Goal: Task Accomplishment & Management: Manage account settings

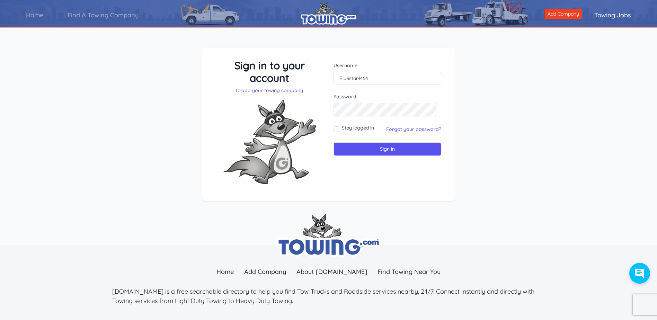
click at [389, 71] on div "Username Bluestar4464" at bounding box center [388, 73] width 108 height 23
click at [334, 142] on input "Sign in" at bounding box center [388, 149] width 108 height 14
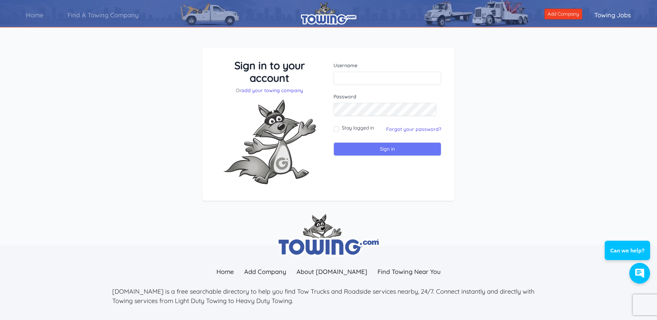
type input "bluestartowing@yahoo.com"
click at [384, 150] on input "Sign in" at bounding box center [388, 149] width 108 height 14
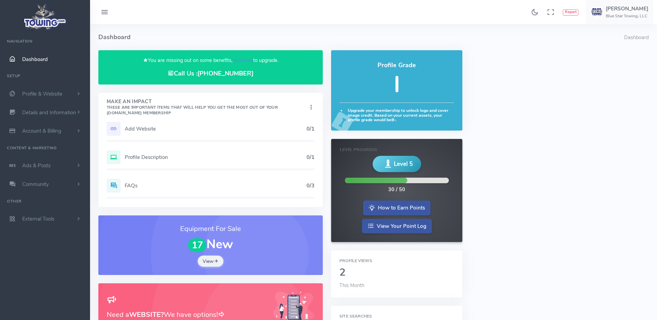
click at [345, 137] on div "Profile Grade I Upgrade your membership to unlock logo and cover image credit. …" at bounding box center [397, 220] width 140 height 341
click at [617, 11] on h5 "[PERSON_NAME]" at bounding box center [627, 9] width 43 height 6
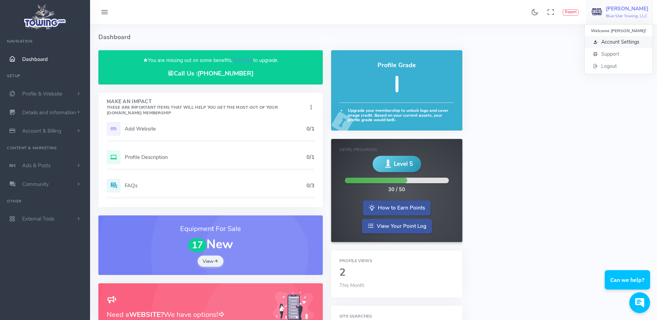
click at [640, 42] on span "Account Settings" at bounding box center [620, 41] width 38 height 7
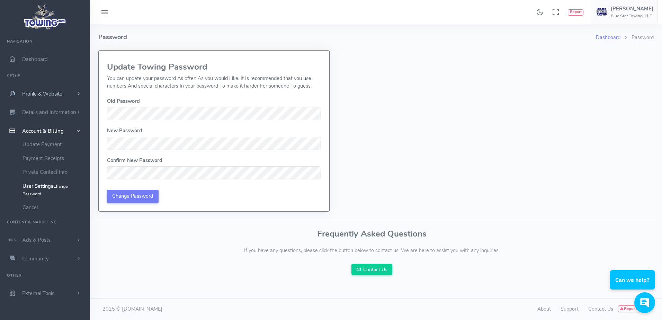
click at [41, 100] on link "Profile & Website" at bounding box center [45, 94] width 90 height 19
click at [41, 107] on link "Homepage Content" at bounding box center [53, 107] width 73 height 14
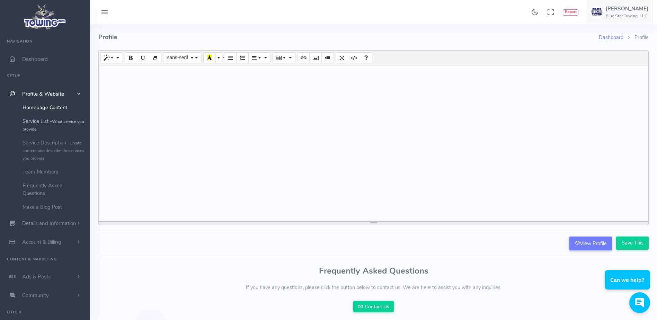
click at [37, 129] on small "What service you provide" at bounding box center [54, 125] width 62 height 13
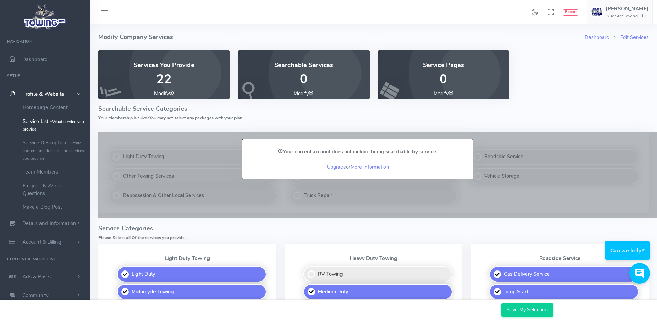
click at [372, 168] on link "More Information" at bounding box center [370, 167] width 38 height 7
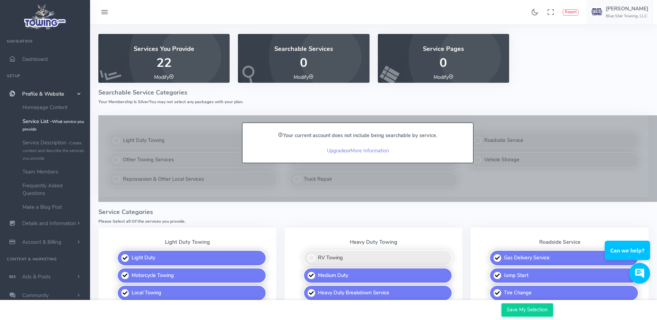
scroll to position [11, 0]
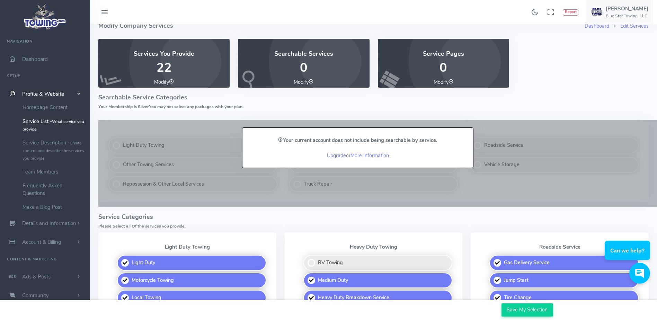
click at [337, 157] on link "Upgrade" at bounding box center [336, 155] width 19 height 7
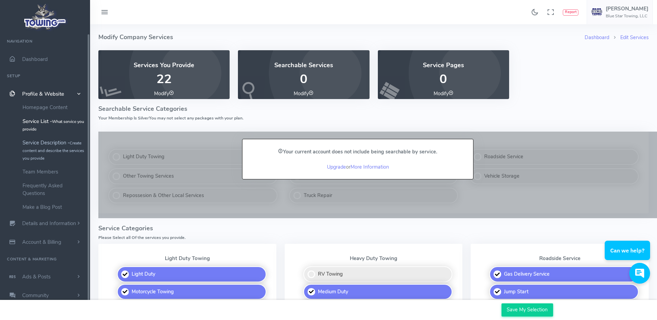
click at [36, 148] on link "Service Description - Create content and describe the services you provide" at bounding box center [53, 150] width 73 height 29
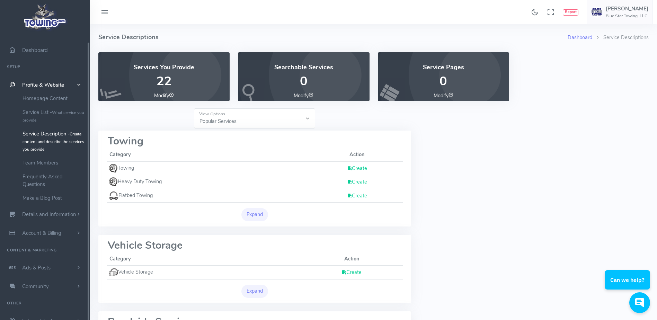
scroll to position [11, 0]
click at [39, 163] on link "Team Members" at bounding box center [53, 160] width 73 height 14
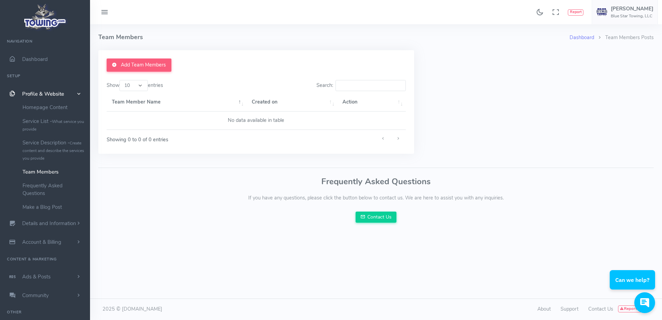
click at [32, 173] on link "Team Members" at bounding box center [53, 172] width 73 height 14
click at [37, 58] on span "Dashboard" at bounding box center [35, 59] width 26 height 7
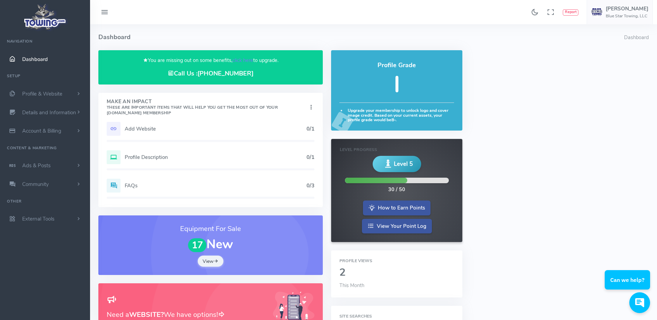
click at [207, 126] on h5 "Add Website" at bounding box center [216, 129] width 182 height 6
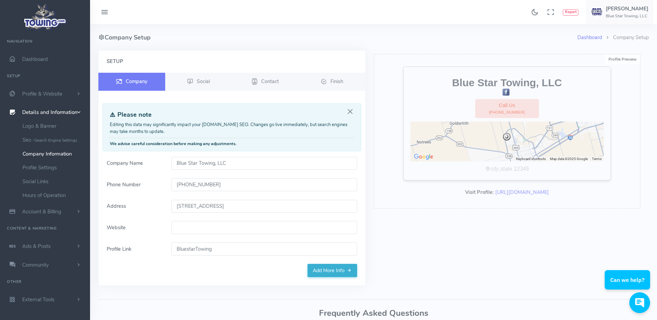
click at [191, 226] on input "Website" at bounding box center [264, 227] width 186 height 13
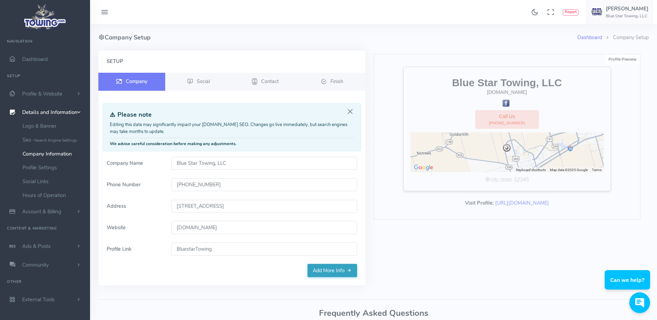
type input "[DOMAIN_NAME]"
click at [328, 265] on link "Add More Info" at bounding box center [333, 270] width 50 height 13
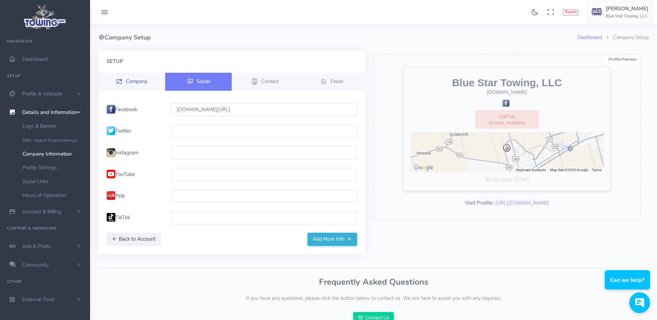
click at [137, 79] on span "Company" at bounding box center [136, 81] width 21 height 7
click at [135, 85] on link "Company" at bounding box center [131, 82] width 67 height 18
click at [253, 81] on icon at bounding box center [255, 82] width 6 height 8
click at [128, 80] on span "Company" at bounding box center [136, 81] width 21 height 7
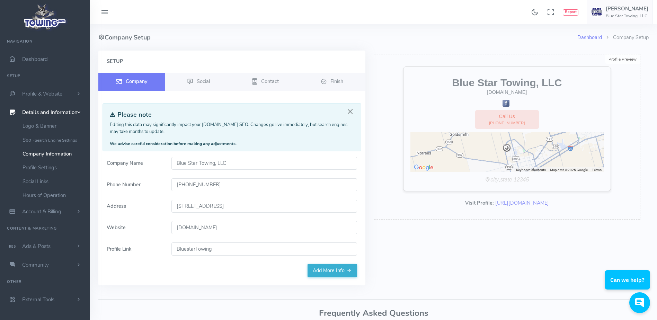
click at [187, 249] on input "BluestarTowing" at bounding box center [264, 249] width 186 height 13
click at [349, 111] on button "Close" at bounding box center [350, 112] width 8 height 8
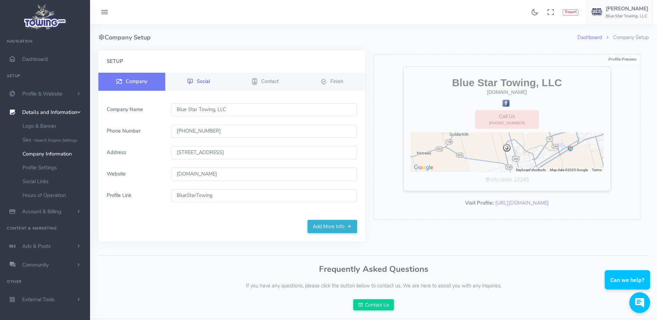
click at [201, 84] on span "Social" at bounding box center [203, 81] width 13 height 7
click at [206, 84] on span "Social" at bounding box center [203, 81] width 13 height 7
click at [338, 226] on link "Add More Info" at bounding box center [333, 226] width 50 height 13
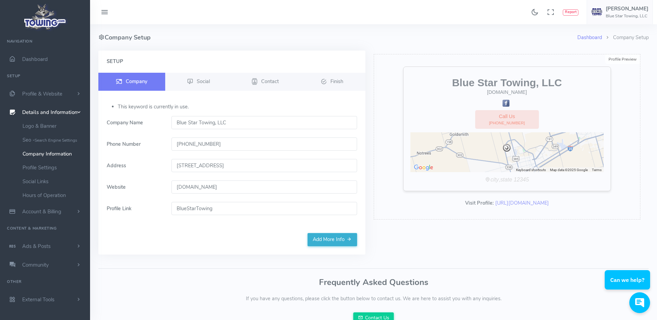
click at [247, 208] on input "BlueStarTowing" at bounding box center [264, 208] width 186 height 13
click at [168, 237] on div "Setup Company Social Contact Finish" at bounding box center [231, 153] width 267 height 204
click at [316, 242] on link "Add More Info" at bounding box center [333, 239] width 50 height 13
click at [195, 83] on link "Social" at bounding box center [198, 82] width 67 height 18
click at [189, 208] on input "BlueStarTowing" at bounding box center [264, 208] width 186 height 13
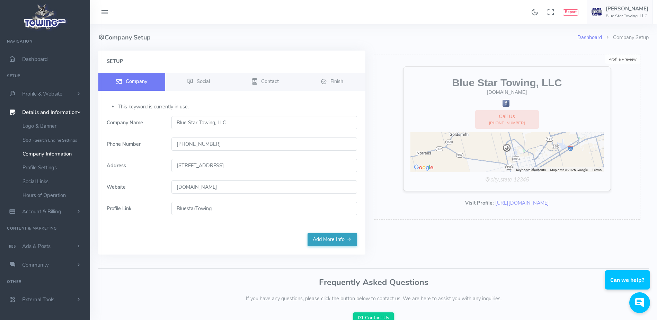
type input "BluestarTowing"
click at [322, 242] on link "Add More Info" at bounding box center [333, 239] width 50 height 13
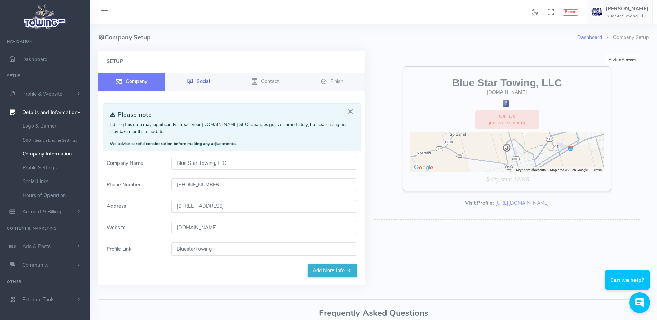
click at [197, 81] on span "Social" at bounding box center [203, 81] width 13 height 7
click at [196, 82] on link "Social" at bounding box center [198, 82] width 67 height 18
click at [262, 82] on span "Contact" at bounding box center [270, 81] width 18 height 7
click at [42, 168] on link "Profile Settings" at bounding box center [53, 168] width 73 height 14
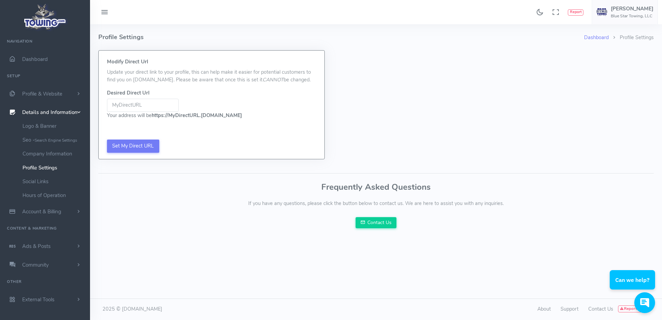
click at [125, 105] on input "Be sure not to include www, http://, or https:// in your Desired URL Be sure no…" at bounding box center [143, 105] width 72 height 13
type input "BlueStarTowing"
click at [125, 144] on div "Set My Direct URL" at bounding box center [212, 146] width 226 height 26
click at [44, 183] on link "Social Links" at bounding box center [53, 182] width 73 height 14
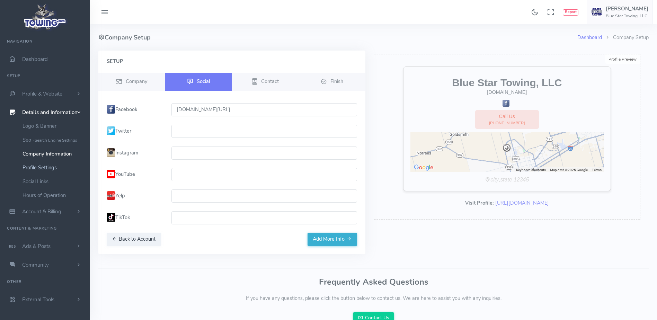
click at [40, 169] on link "Profile Settings" at bounding box center [53, 168] width 73 height 14
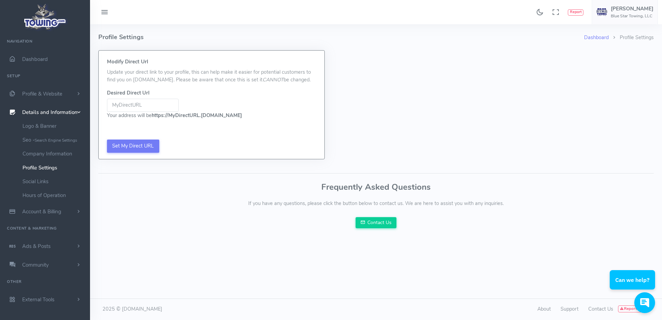
click at [129, 105] on input "Be sure not to include www, http://, or https:// in your Desired URL Be sure no…" at bounding box center [143, 105] width 72 height 13
type input "BlueStarTowing"
click at [131, 147] on input "Set My Direct URL" at bounding box center [133, 146] width 52 height 13
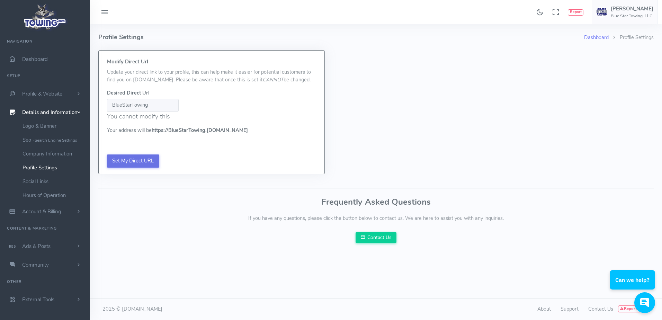
click at [137, 158] on input "Set My Direct URL" at bounding box center [133, 161] width 52 height 13
click at [41, 179] on link "Social Links" at bounding box center [53, 182] width 73 height 14
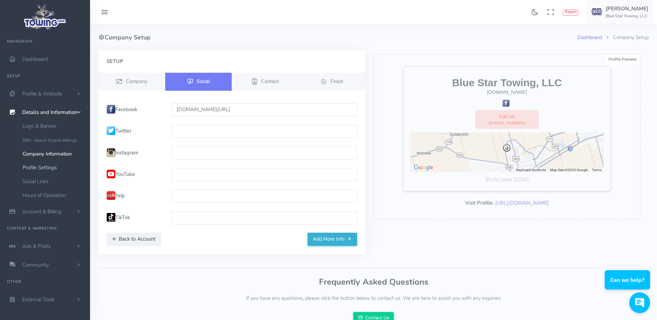
click at [40, 166] on link "Profile Settings" at bounding box center [53, 168] width 73 height 14
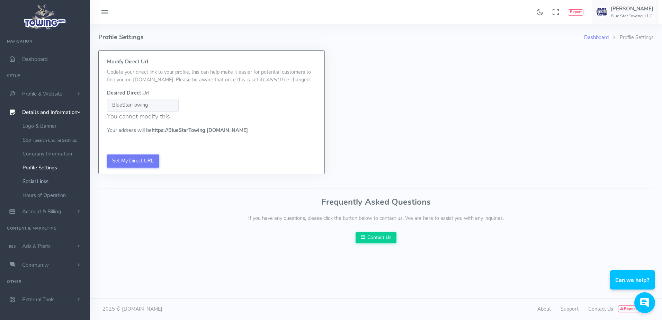
click at [40, 183] on link "Social Links" at bounding box center [53, 182] width 73 height 14
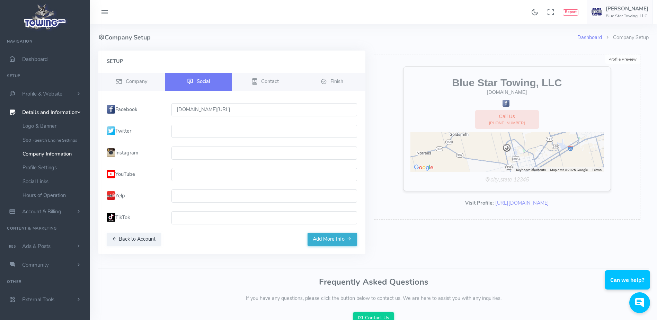
click at [202, 132] on input "text" at bounding box center [264, 131] width 186 height 13
click at [203, 158] on input "text" at bounding box center [264, 153] width 186 height 13
click at [329, 241] on button "Add More Info" at bounding box center [333, 239] width 50 height 13
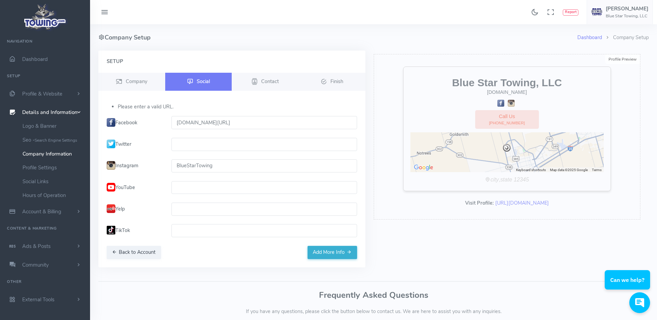
click at [225, 164] on input "BlueStarTowing" at bounding box center [264, 165] width 186 height 13
drag, startPoint x: 221, startPoint y: 122, endPoint x: 154, endPoint y: 122, distance: 66.9
click at [154, 122] on div "Facebook www.facebook.com/bluestartowingllc" at bounding box center [232, 122] width 259 height 13
click at [175, 166] on input "BlueStarTowing" at bounding box center [264, 165] width 186 height 13
paste input "www.facebook.com"
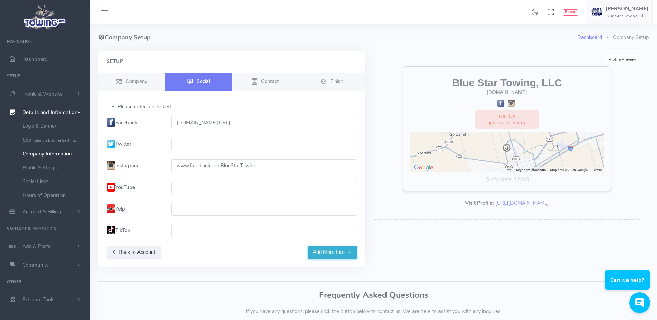
click at [204, 166] on input "www.facebook.comBlueStarTowing" at bounding box center [264, 165] width 186 height 13
click at [224, 166] on input "www.instagram.comBlueStarTowing" at bounding box center [264, 165] width 186 height 13
type input "www.instagram.com/BlueStarTowing"
click at [371, 203] on div "Profile Preview Edit Blue Star Towing, LLC www.BlueStarTowing.com Call Us (432)…" at bounding box center [507, 163] width 275 height 225
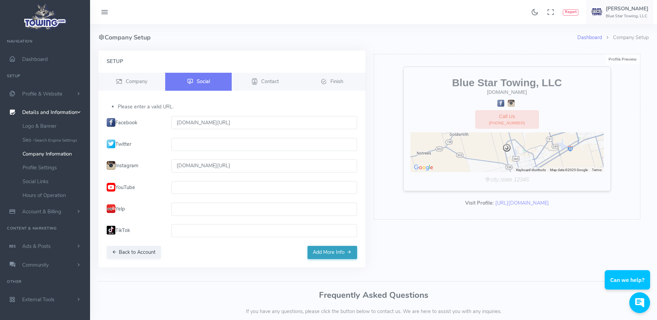
click at [331, 254] on button "Add More Info" at bounding box center [333, 252] width 50 height 13
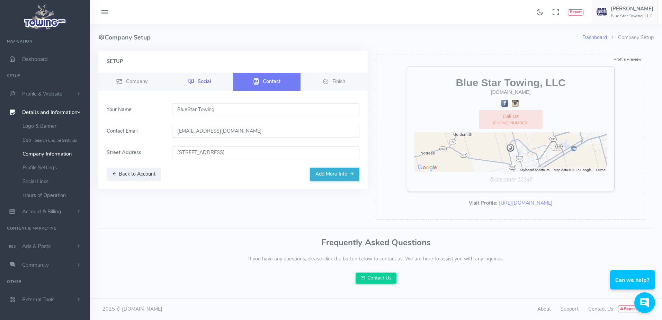
click at [191, 76] on link "Social" at bounding box center [200, 82] width 68 height 18
click at [191, 80] on icon at bounding box center [191, 82] width 6 height 8
drag, startPoint x: 226, startPoint y: 181, endPoint x: 210, endPoint y: 117, distance: 66.4
click at [225, 179] on div "Setup Company Social Contact Finish" at bounding box center [233, 120] width 270 height 139
click at [203, 80] on span "Social" at bounding box center [204, 81] width 13 height 7
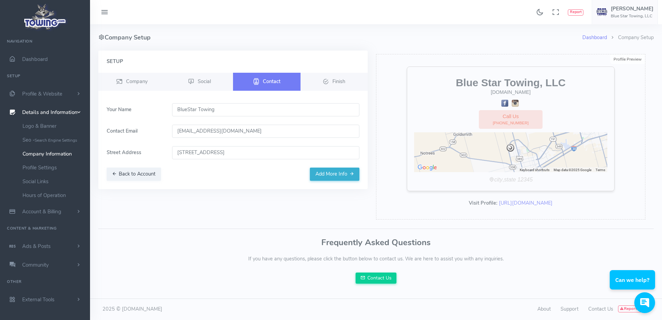
click at [189, 109] on input "BlueStar Towing" at bounding box center [266, 109] width 188 height 13
type input "Blue Star Towing"
click at [199, 79] on span "Social" at bounding box center [204, 81] width 13 height 7
click at [329, 177] on button "Add More Info" at bounding box center [335, 174] width 50 height 13
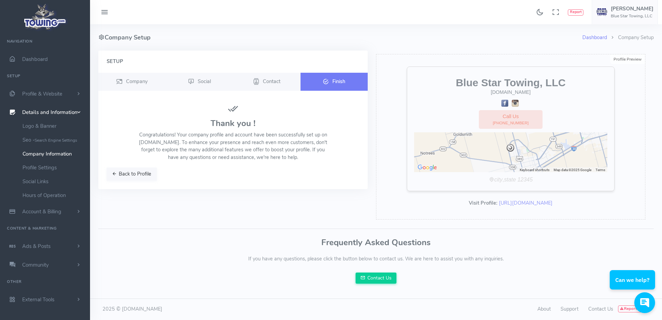
click at [125, 175] on button "Back to Profile" at bounding box center [132, 174] width 50 height 13
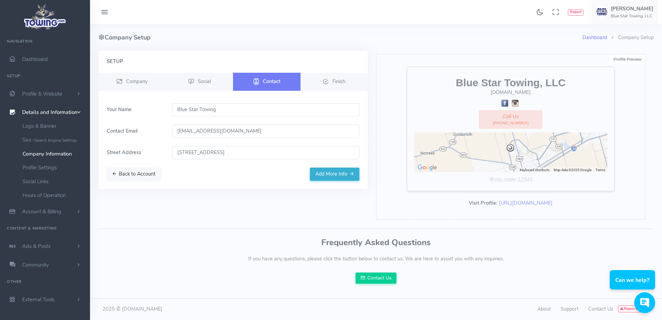
click at [124, 179] on button "Back to Account" at bounding box center [134, 174] width 54 height 13
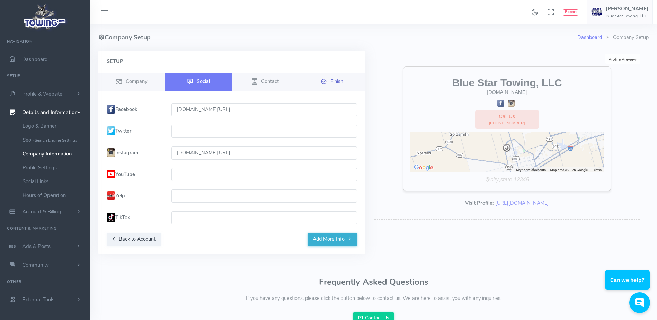
click at [334, 87] on link "Finish" at bounding box center [332, 82] width 67 height 18
click at [333, 244] on button "Add More Info" at bounding box center [333, 239] width 50 height 13
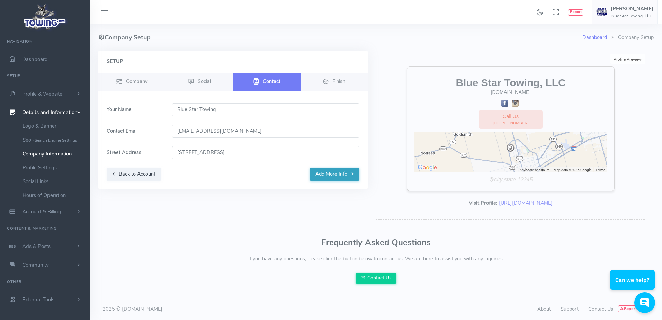
click at [337, 174] on button "Add More Info" at bounding box center [335, 174] width 50 height 13
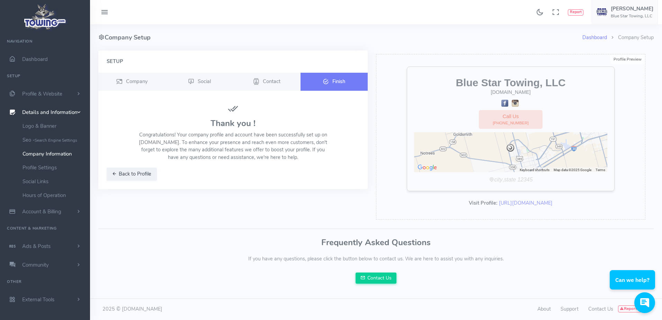
click at [337, 80] on span "Finish" at bounding box center [339, 81] width 13 height 7
click at [246, 222] on div "Setup Company Social Contact Finish" at bounding box center [233, 137] width 278 height 173
click at [32, 166] on link "Profile Settings" at bounding box center [53, 168] width 73 height 14
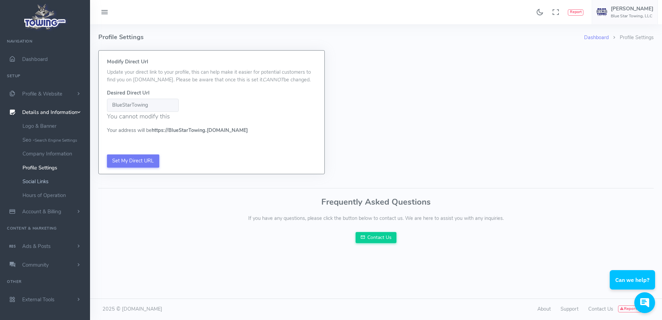
click at [34, 179] on link "Social Links" at bounding box center [53, 182] width 73 height 14
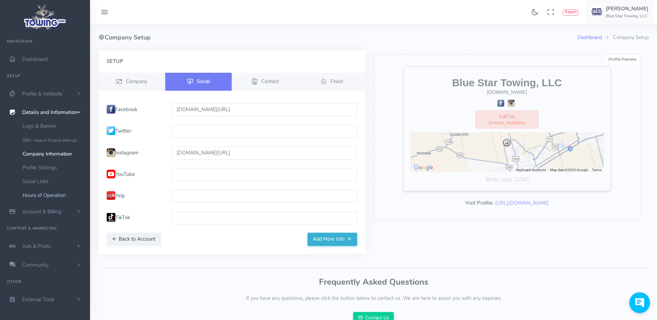
click at [32, 197] on link "Hours of Operation" at bounding box center [53, 195] width 73 height 14
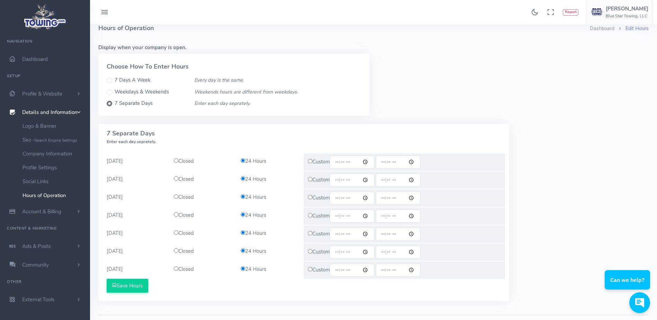
scroll to position [11, 0]
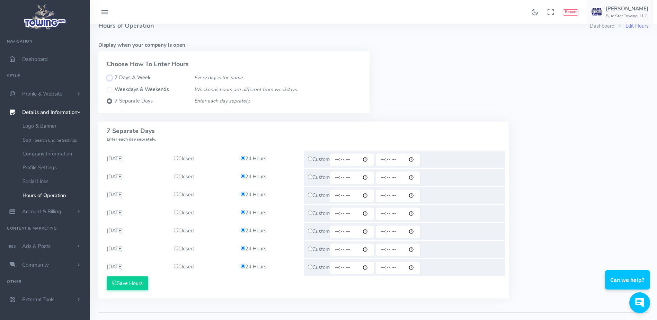
click at [110, 80] on input "7 Days A Week" at bounding box center [110, 78] width 6 height 6
radio input "true"
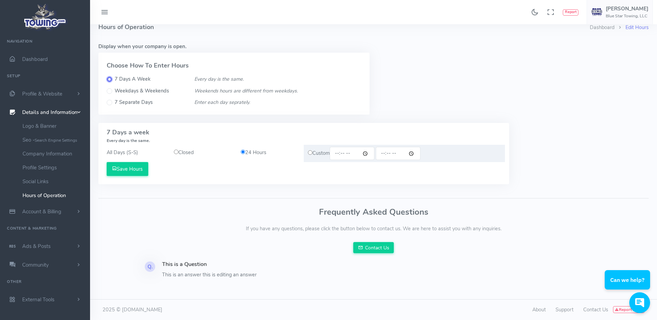
scroll to position [10, 0]
click at [45, 211] on span "Account & Billing" at bounding box center [41, 211] width 39 height 7
click at [44, 239] on span "Ads & Posts" at bounding box center [36, 240] width 28 height 7
click at [41, 96] on span "Profile & Website" at bounding box center [42, 93] width 40 height 7
click at [37, 104] on link "Homepage Content" at bounding box center [53, 107] width 73 height 14
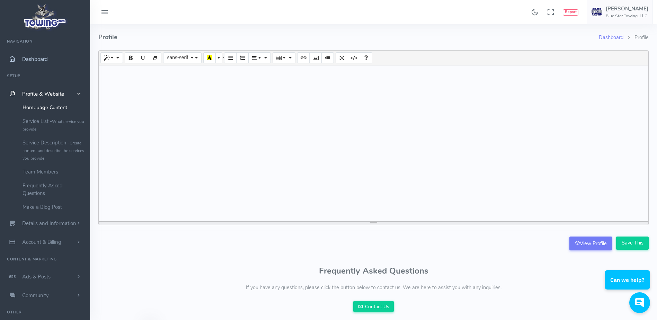
click at [38, 61] on span "Dashboard" at bounding box center [35, 59] width 26 height 7
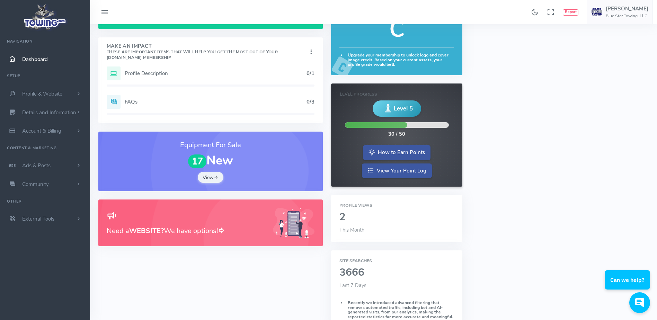
scroll to position [58, 0]
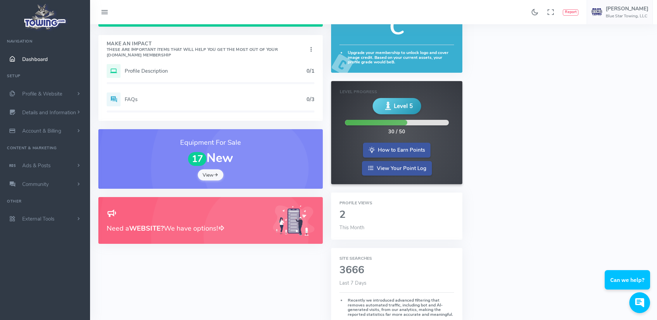
click at [213, 179] on link "View" at bounding box center [211, 174] width 26 height 11
